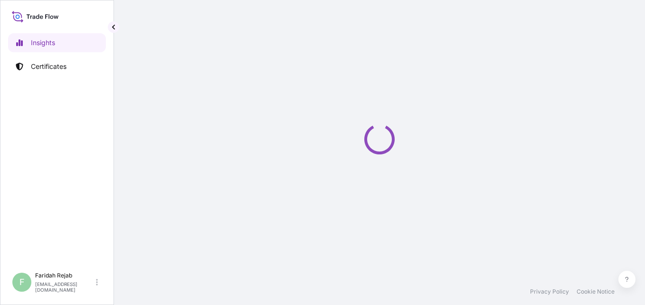
select select "2025"
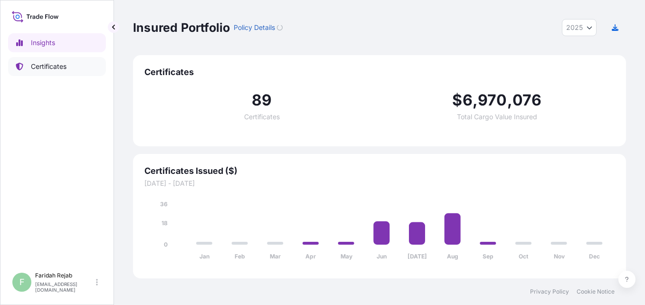
click at [44, 69] on p "Certificates" at bounding box center [49, 67] width 36 height 10
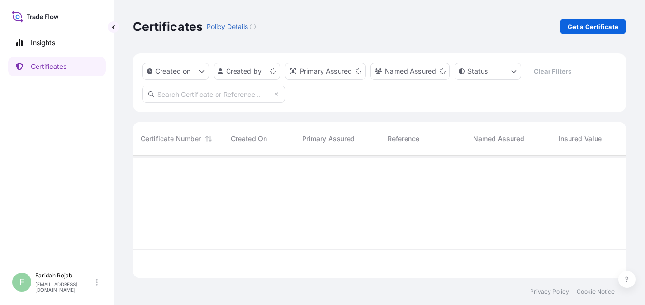
scroll to position [121, 486]
click at [585, 25] on p "Get a Certificate" at bounding box center [593, 27] width 51 height 10
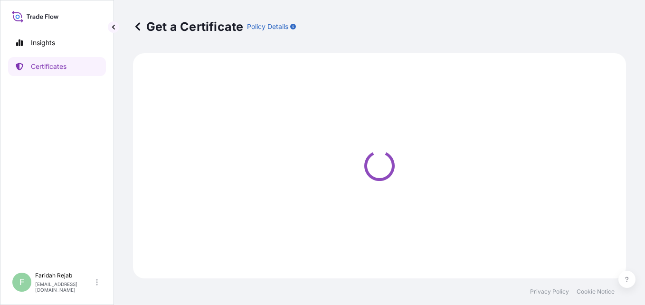
select select "Barge"
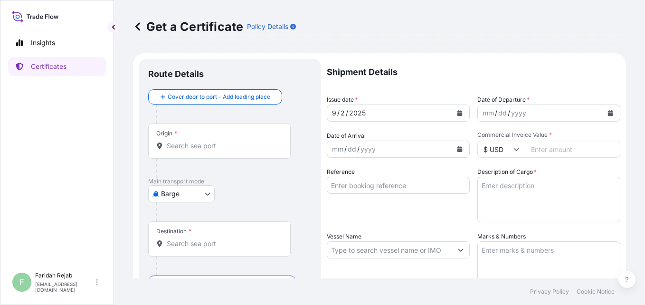
click at [606, 115] on button "Calendar" at bounding box center [610, 113] width 15 height 15
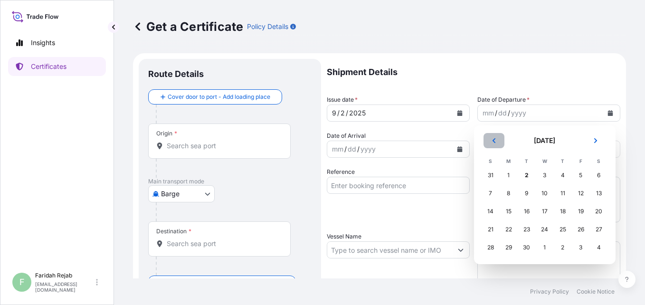
click at [494, 139] on icon "Previous" at bounding box center [494, 141] width 6 height 6
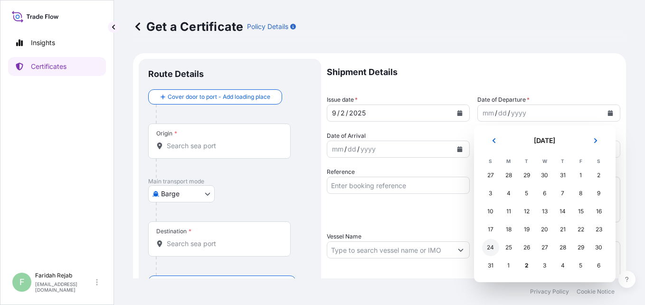
click at [487, 250] on div "24" at bounding box center [490, 247] width 17 height 17
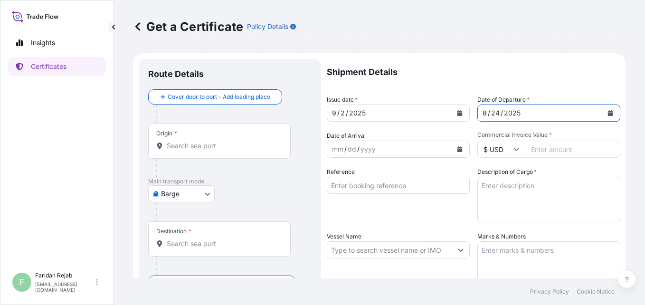
click at [455, 152] on button "Calendar" at bounding box center [459, 149] width 15 height 15
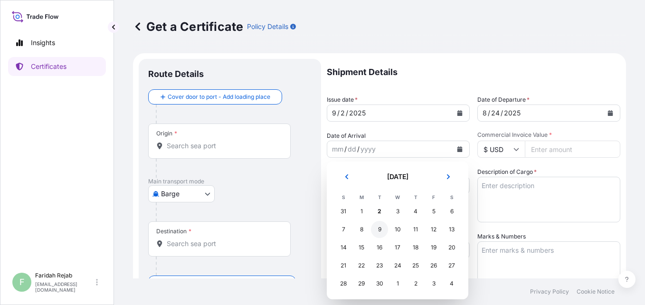
click at [379, 229] on div "9" at bounding box center [379, 229] width 17 height 17
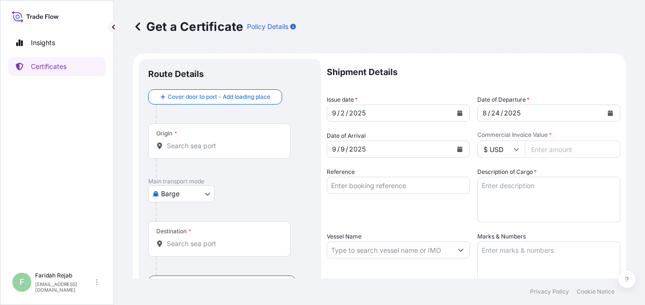
click at [548, 149] on input "Commercial Invoice Value *" at bounding box center [573, 149] width 96 height 17
click at [515, 151] on icon at bounding box center [517, 149] width 6 height 6
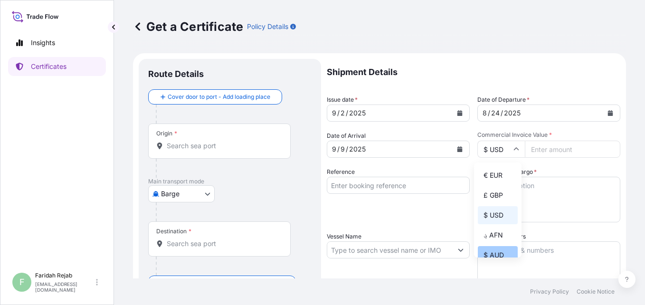
click at [495, 256] on div "$ AUD" at bounding box center [498, 255] width 40 height 18
type input "$ AUD"
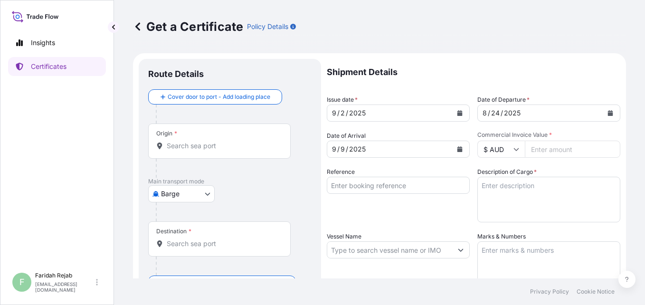
click at [564, 150] on input "Commercial Invoice Value *" at bounding box center [573, 149] width 96 height 17
type input "72619.60"
click at [375, 188] on input "Reference" at bounding box center [398, 185] width 143 height 17
click at [349, 189] on input "Reference" at bounding box center [398, 185] width 143 height 17
type input "i"
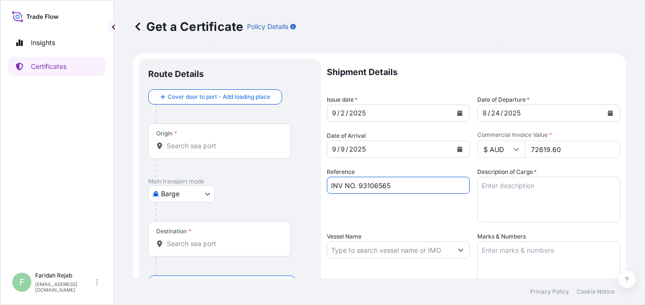
type input "INV NO. 93106565"
click at [527, 188] on textarea "Description of Cargo *" at bounding box center [549, 200] width 143 height 46
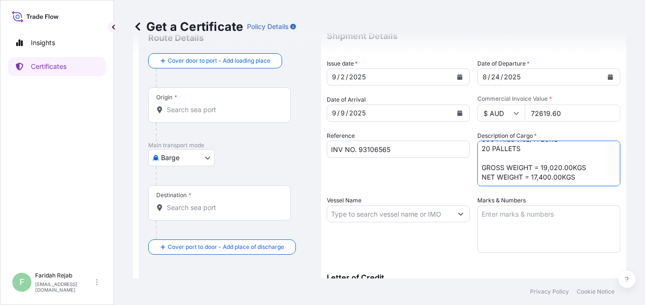
scroll to position [38, 0]
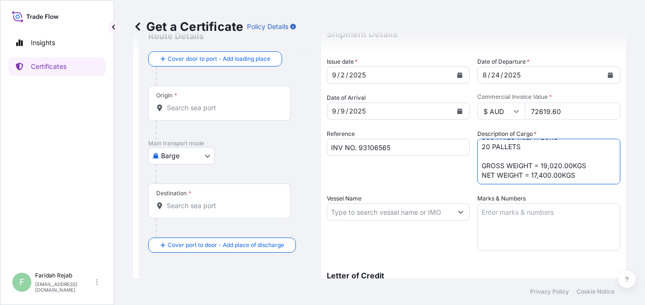
type textarea "ZINC METAL PIGMENT STANDARD 5 EP 600 PAILS (15L) X 29KG 20 PALLETS GROSS WEIGHT…"
click at [522, 215] on textarea "Marks & Numbers" at bounding box center [549, 227] width 143 height 48
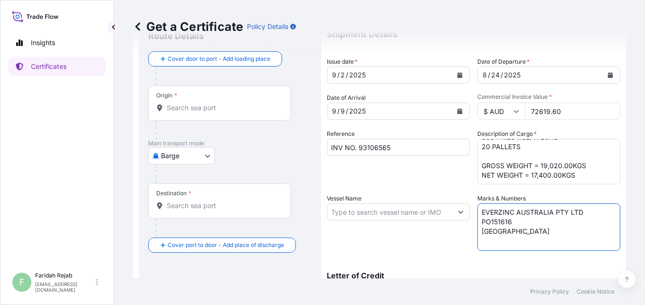
type textarea "EVERZINC AUSTRALIA PTY LTD PO151616 [GEOGRAPHIC_DATA]"
click at [452, 214] on button "Show suggestions" at bounding box center [460, 211] width 17 height 17
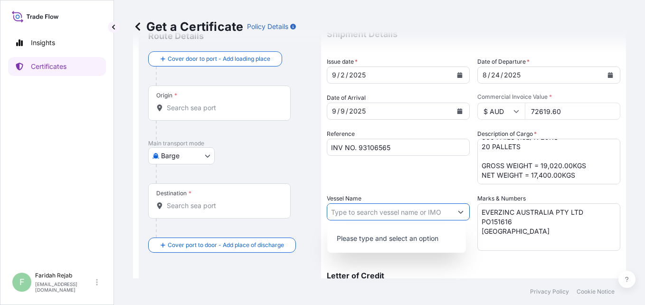
click at [355, 212] on input "Vessel Name" at bounding box center [389, 211] width 125 height 17
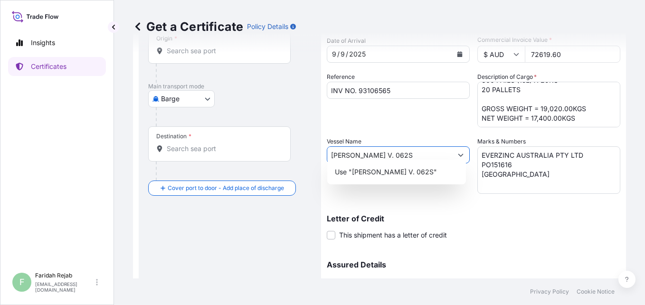
scroll to position [114, 0]
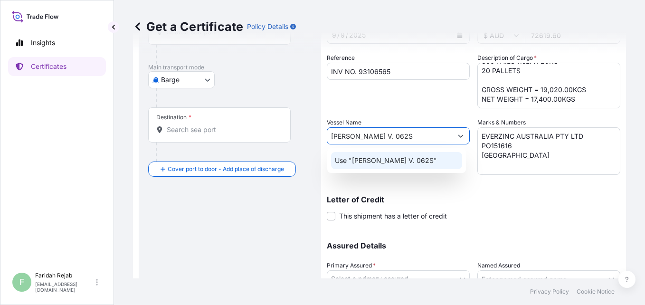
click at [403, 162] on p "Use "[PERSON_NAME] V. 062S"" at bounding box center [386, 161] width 102 height 10
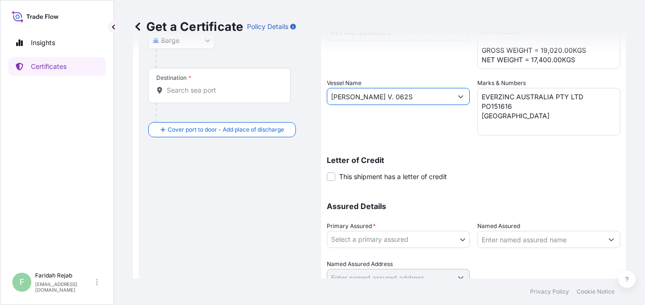
scroll to position [171, 0]
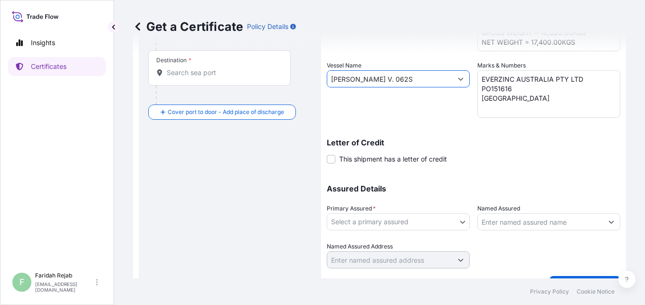
type input "[PERSON_NAME] V. 062S"
click at [388, 217] on body "0 options available. 1 option available. 1 option available. 1 option available…" at bounding box center [322, 152] width 645 height 305
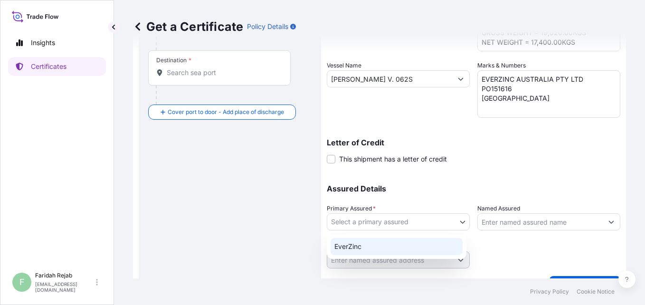
click at [365, 247] on div "EverZinc" at bounding box center [397, 246] width 132 height 17
select select "31493"
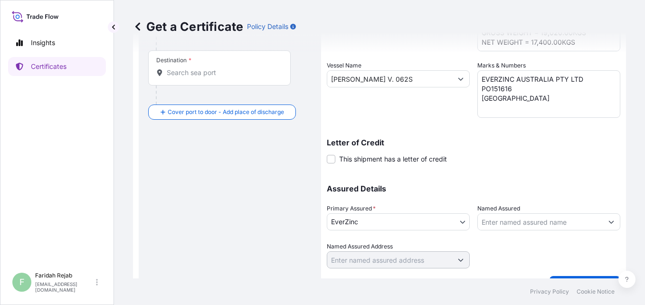
click at [638, 271] on div "Get a Certificate Policy Details Route Details Cover door to port - Add loading…" at bounding box center [379, 139] width 531 height 279
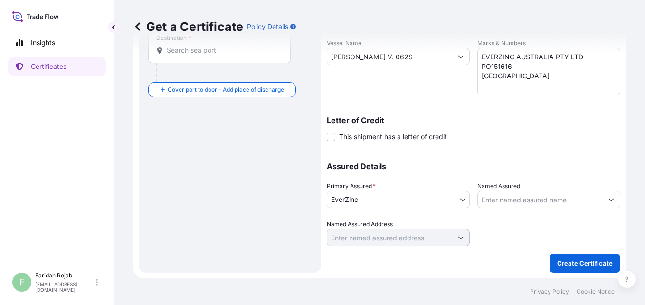
scroll to position [0, 0]
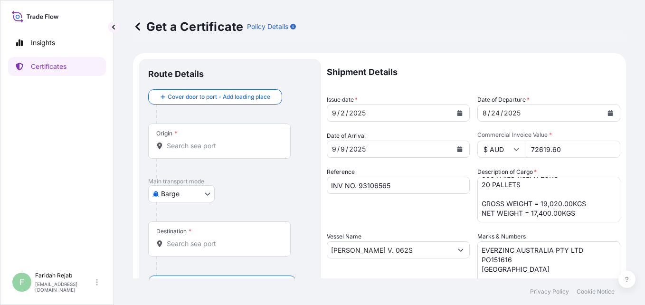
click at [212, 140] on div "Origin *" at bounding box center [219, 141] width 143 height 35
click at [212, 141] on input "Origin *" at bounding box center [223, 146] width 112 height 10
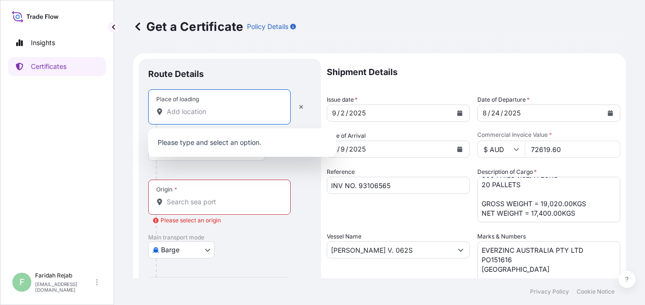
click at [214, 107] on input "Place of loading" at bounding box center [223, 112] width 112 height 10
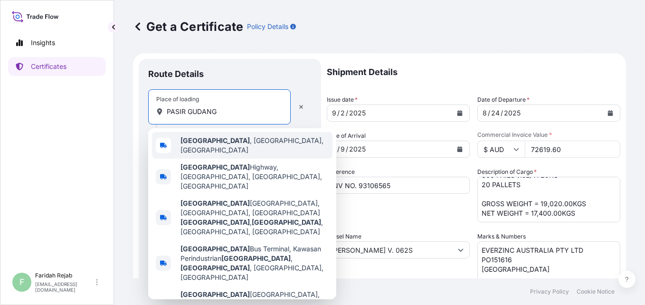
click at [221, 144] on b "[GEOGRAPHIC_DATA]" at bounding box center [215, 140] width 69 height 8
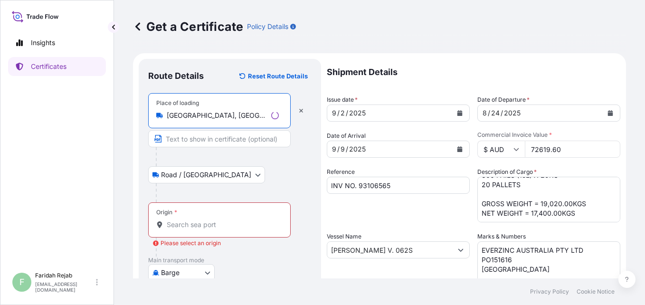
type input "[GEOGRAPHIC_DATA], [GEOGRAPHIC_DATA], [GEOGRAPHIC_DATA]"
click at [199, 217] on div "Origin *" at bounding box center [219, 219] width 143 height 35
click at [199, 220] on input "Origin * Please select an origin" at bounding box center [223, 225] width 112 height 10
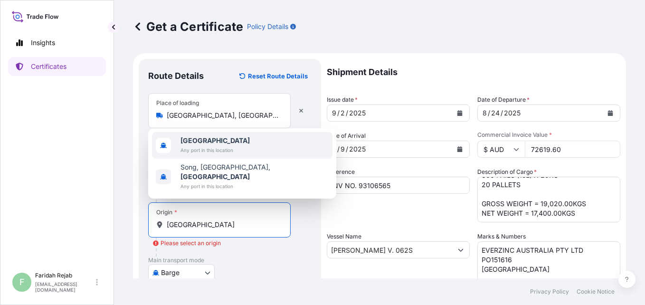
click at [197, 144] on b "[GEOGRAPHIC_DATA]" at bounding box center [215, 140] width 69 height 8
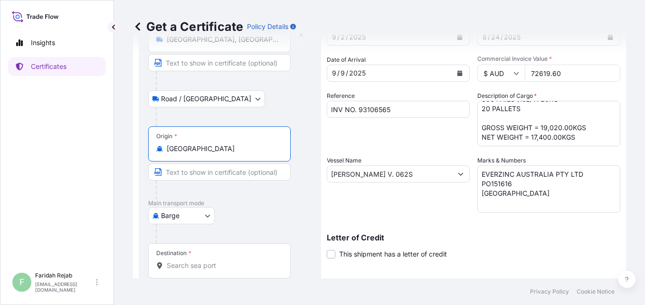
scroll to position [95, 0]
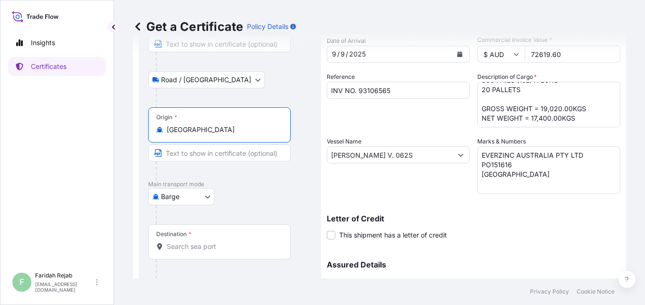
type input "[GEOGRAPHIC_DATA]"
click at [196, 194] on body "2 options available. Insights Certificates F [PERSON_NAME] [EMAIL_ADDRESS][DOMA…" at bounding box center [322, 152] width 645 height 305
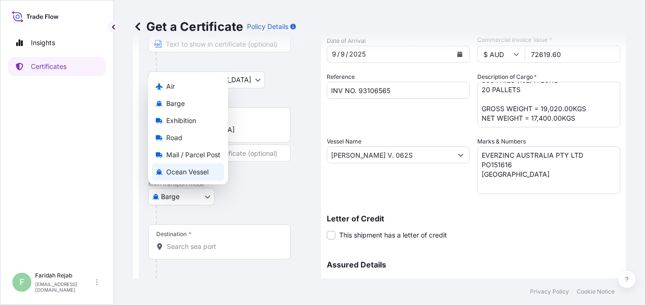
click at [170, 177] on div "Ocean Vessel" at bounding box center [188, 172] width 72 height 17
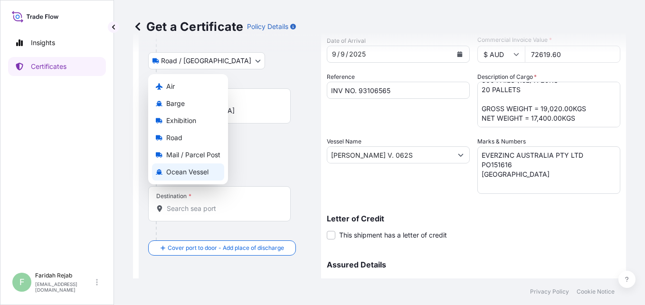
select select "Ocean Vessel"
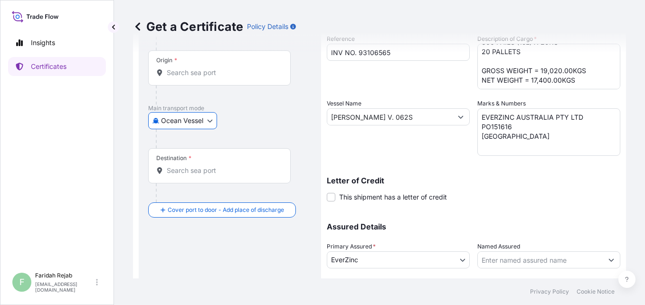
scroll to position [152, 0]
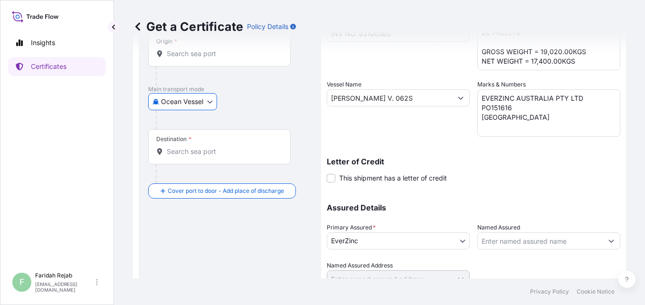
click at [213, 150] on input "Destination *" at bounding box center [223, 152] width 112 height 10
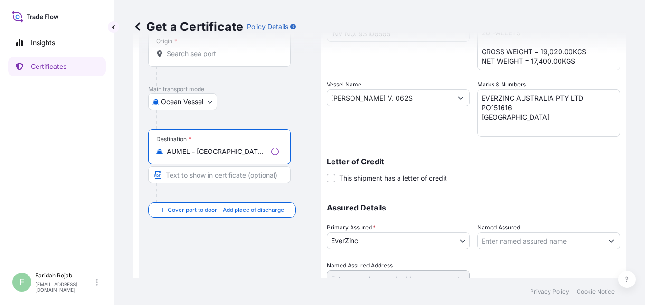
scroll to position [193, 0]
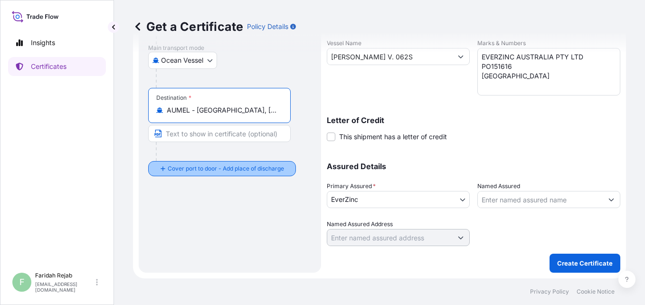
type input "AUMEL - [GEOGRAPHIC_DATA], [GEOGRAPHIC_DATA]"
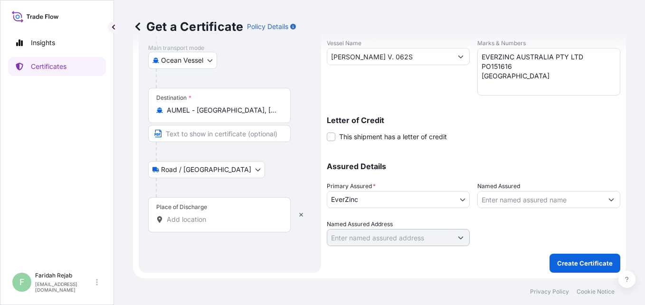
click at [208, 219] on input "Place of Discharge" at bounding box center [223, 220] width 112 height 10
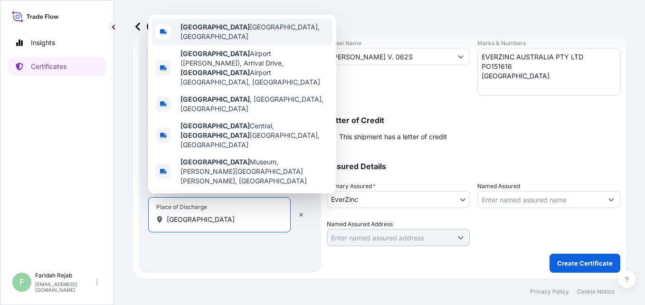
click at [233, 41] on span "[GEOGRAPHIC_DATA] [GEOGRAPHIC_DATA], [GEOGRAPHIC_DATA]" at bounding box center [255, 31] width 148 height 19
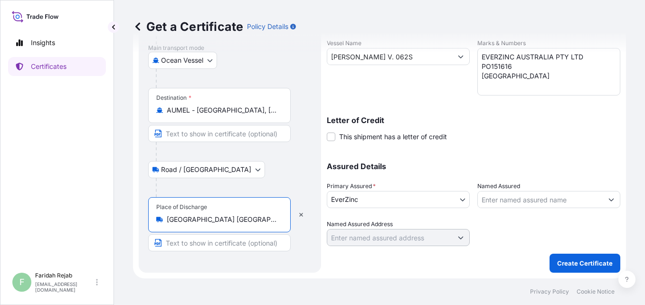
scroll to position [0, 0]
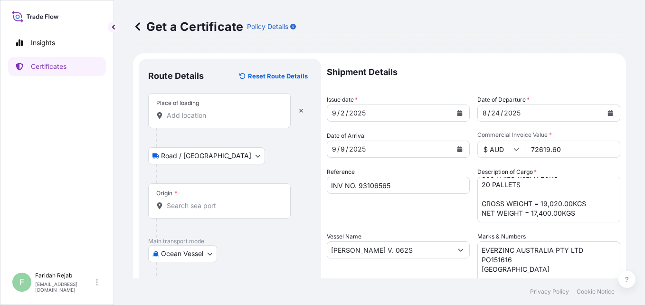
type input "[GEOGRAPHIC_DATA] [GEOGRAPHIC_DATA], [GEOGRAPHIC_DATA]"
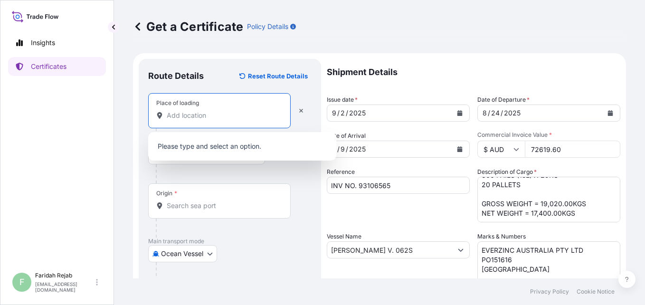
click at [253, 118] on input "Place of loading" at bounding box center [223, 116] width 112 height 10
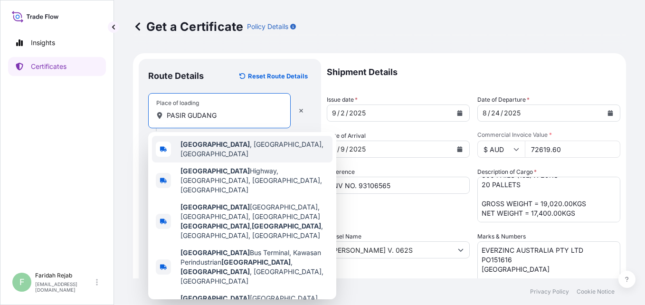
click at [205, 146] on b "[GEOGRAPHIC_DATA]" at bounding box center [215, 144] width 69 height 8
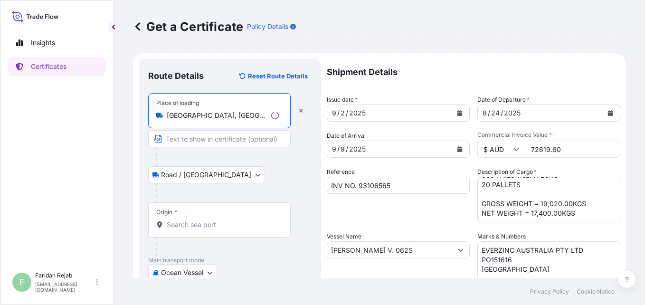
type input "[GEOGRAPHIC_DATA], [GEOGRAPHIC_DATA], [GEOGRAPHIC_DATA]"
click at [200, 219] on div "Origin *" at bounding box center [219, 219] width 143 height 35
click at [200, 220] on input "Origin *" at bounding box center [223, 225] width 112 height 10
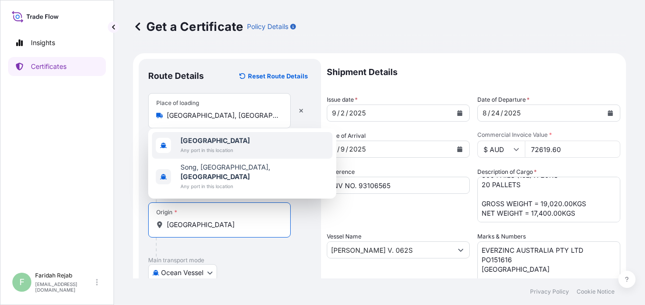
click at [220, 145] on span "[GEOGRAPHIC_DATA]" at bounding box center [215, 141] width 69 height 10
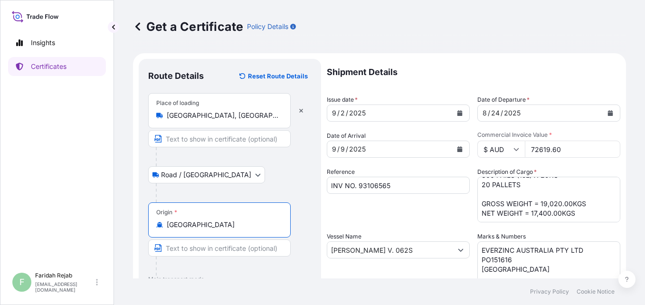
scroll to position [220, 0]
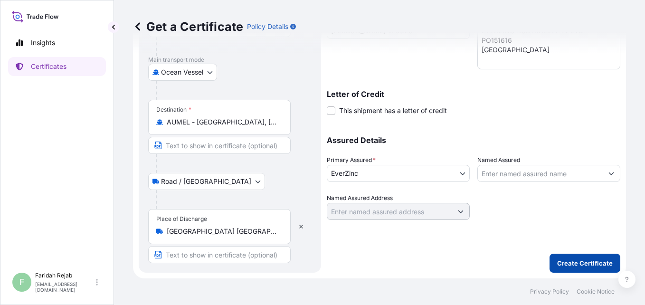
type input "[GEOGRAPHIC_DATA]"
click at [563, 264] on p "Create Certificate" at bounding box center [586, 264] width 56 height 10
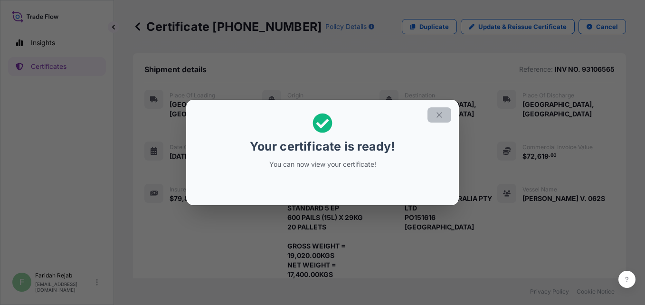
click at [447, 116] on button "button" at bounding box center [440, 114] width 24 height 15
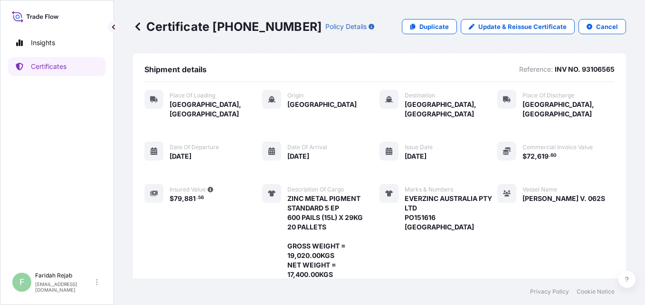
scroll to position [182, 0]
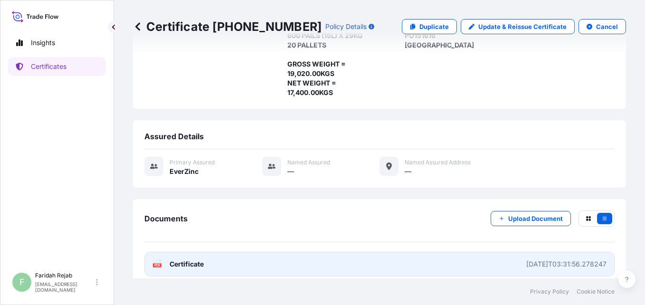
click at [158, 260] on icon at bounding box center [158, 265] width 8 height 10
